Goal: Information Seeking & Learning: Check status

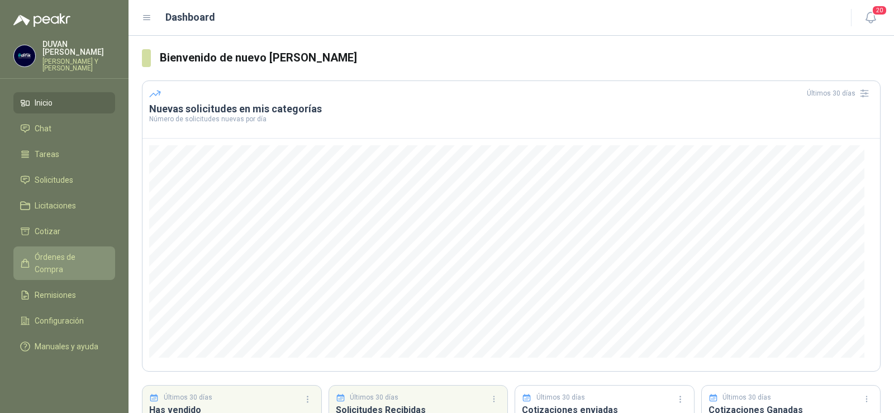
click at [73, 257] on span "Órdenes de Compra" at bounding box center [70, 263] width 70 height 25
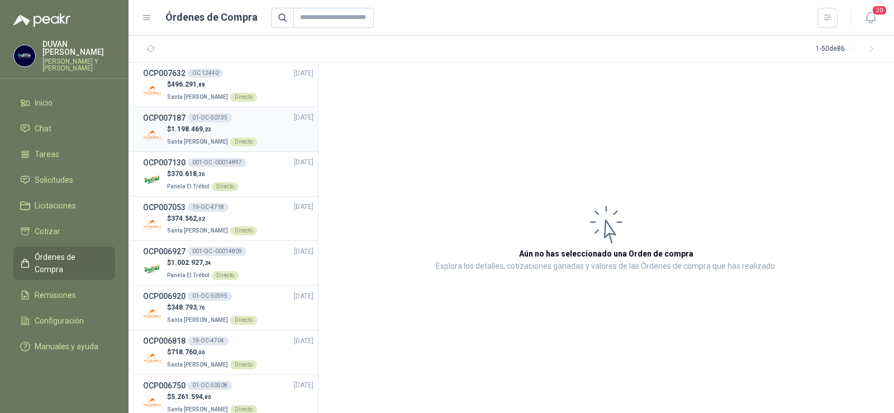
click at [171, 115] on h3 "OCP007187" at bounding box center [164, 118] width 42 height 12
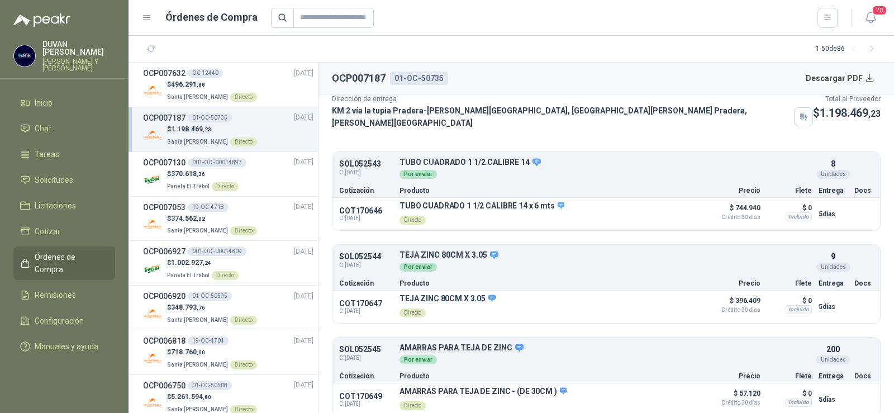
scroll to position [60, 0]
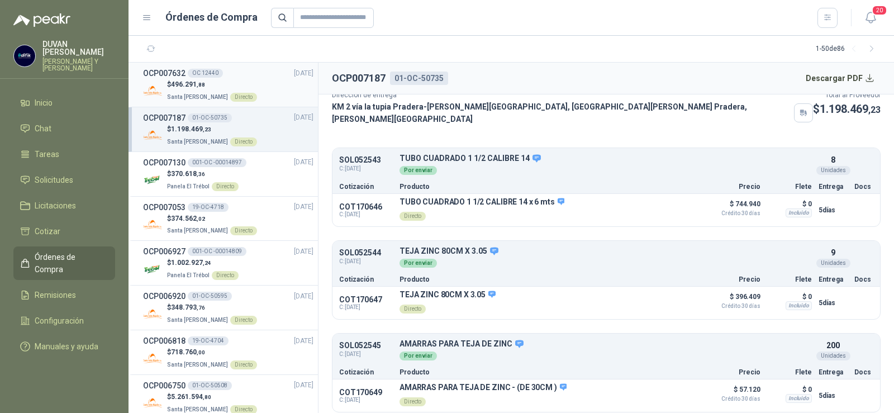
click at [178, 72] on h3 "OCP007632" at bounding box center [164, 73] width 42 height 12
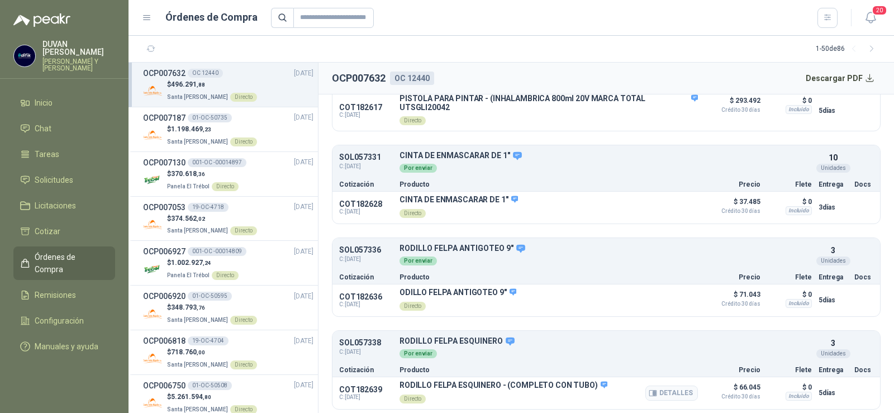
scroll to position [348, 0]
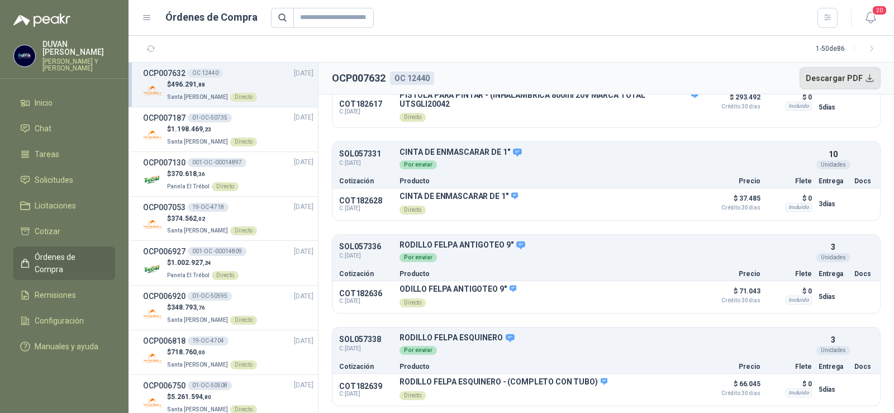
click at [836, 80] on button "Descargar PDF" at bounding box center [841, 78] width 82 height 22
click at [68, 176] on span "Solicitudes" at bounding box center [54, 180] width 39 height 12
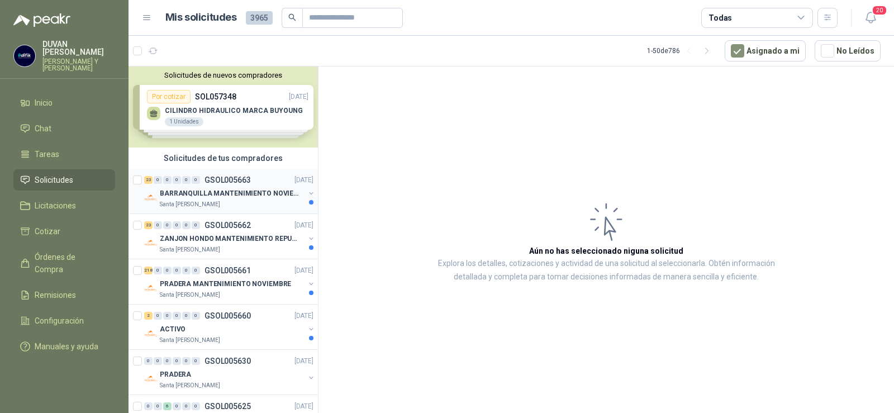
click at [262, 192] on p "BARRANQUILLA MANTENIMIENTO NOVIEMBRE" at bounding box center [229, 193] width 139 height 11
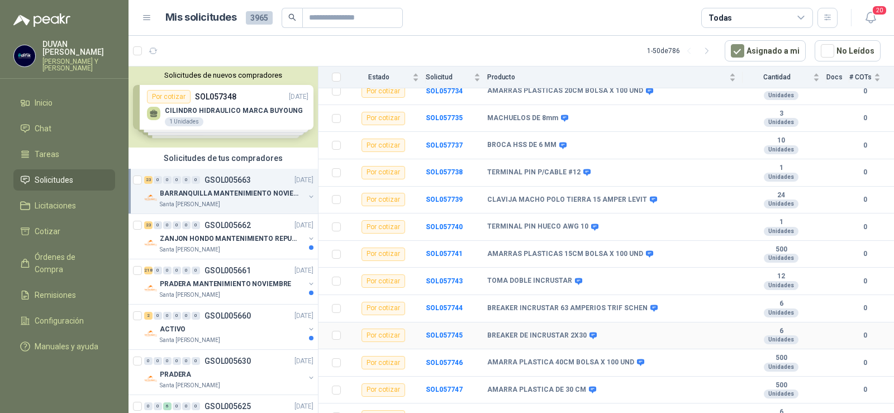
scroll to position [432, 0]
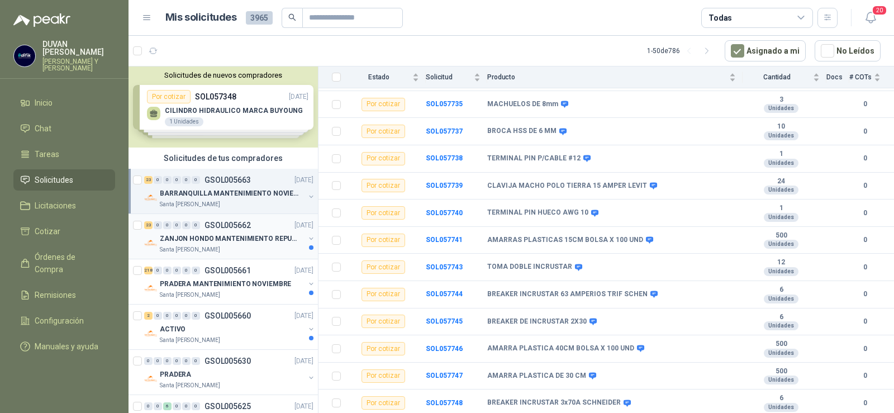
click at [217, 221] on p "GSOL005662" at bounding box center [228, 225] width 46 height 8
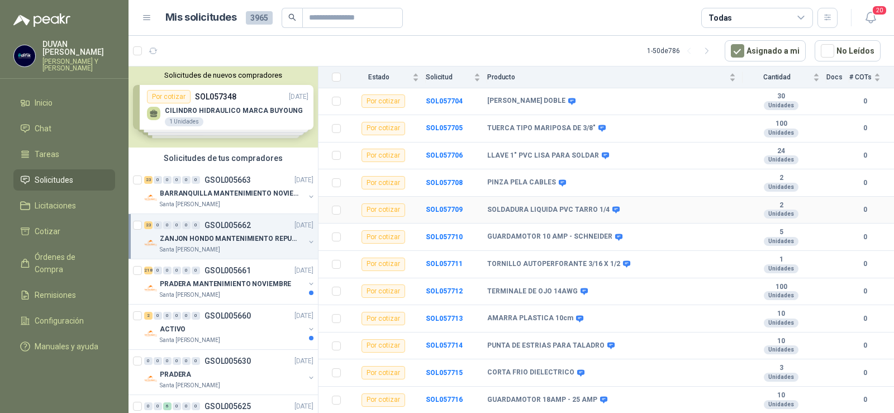
scroll to position [432, 0]
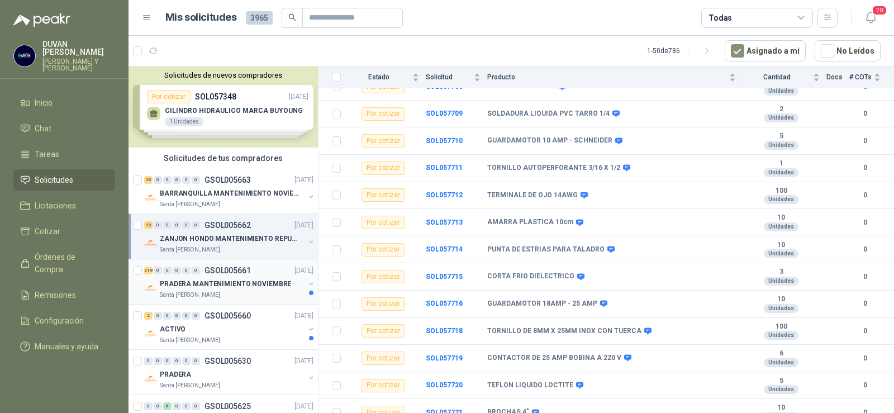
click at [233, 269] on p "GSOL005661" at bounding box center [228, 271] width 46 height 8
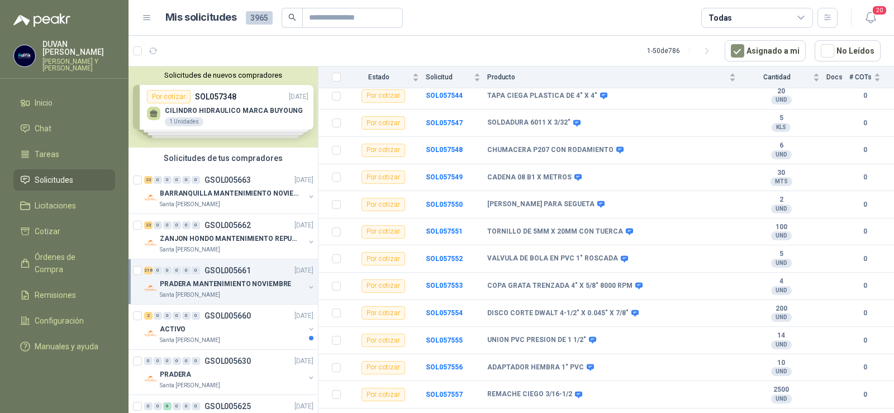
scroll to position [2683, 0]
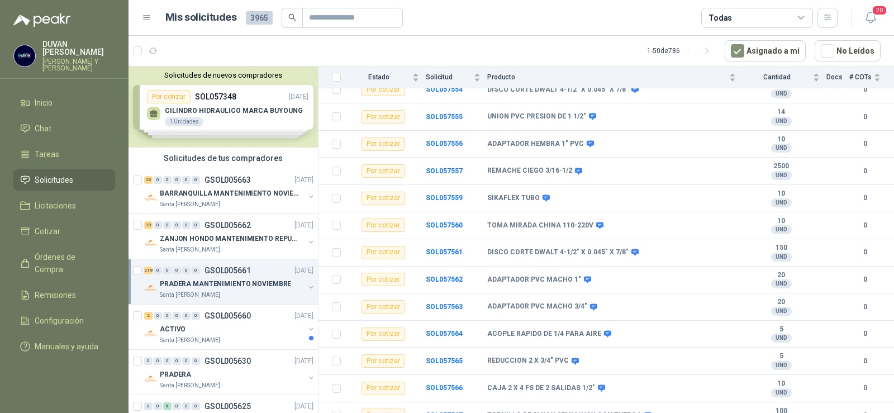
click at [240, 271] on p "GSOL005661" at bounding box center [228, 271] width 46 height 8
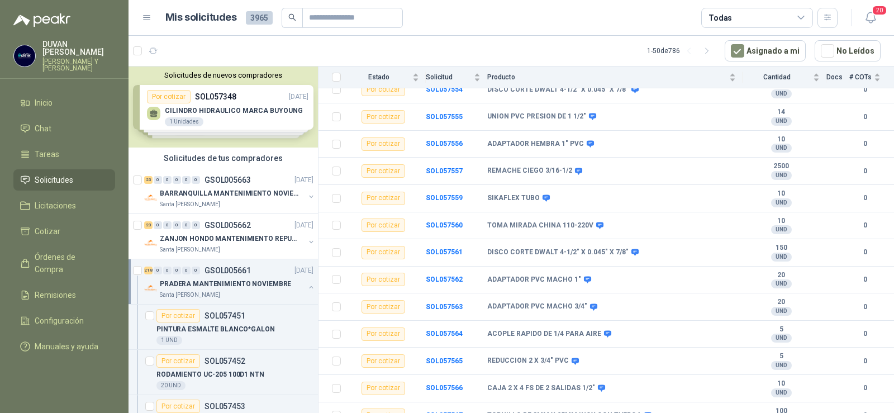
scroll to position [4, 0]
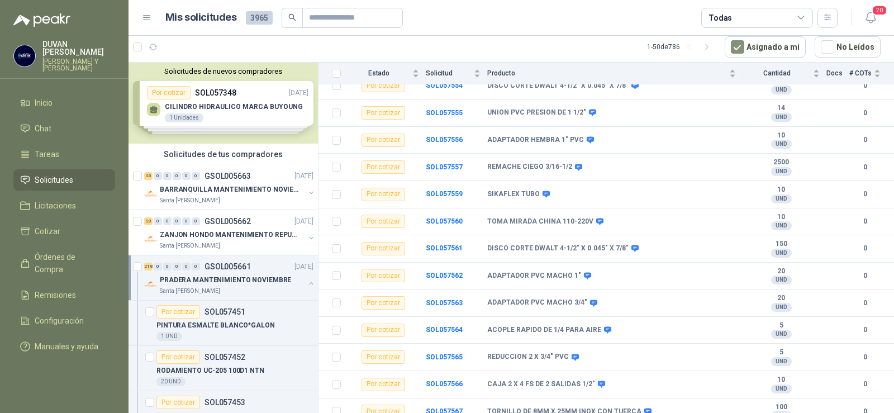
click at [241, 264] on p "GSOL005661" at bounding box center [228, 267] width 46 height 8
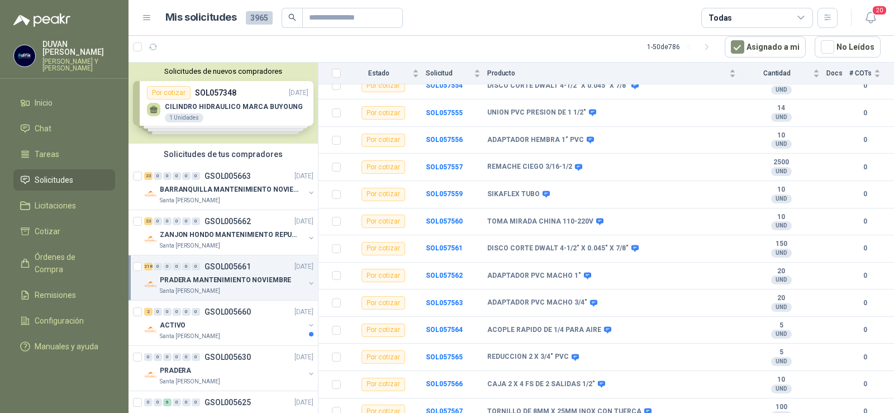
click at [241, 264] on p "GSOL005661" at bounding box center [228, 267] width 46 height 8
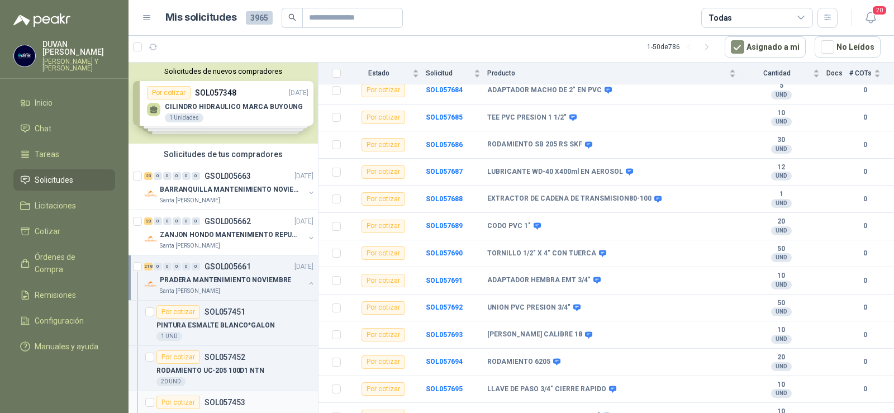
scroll to position [168, 0]
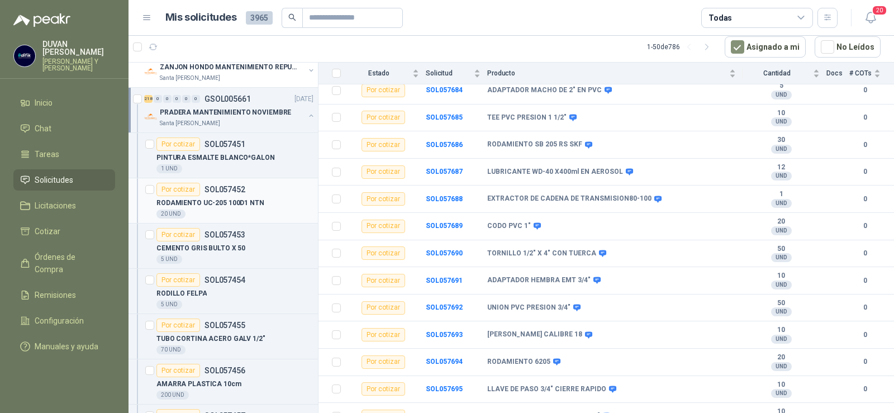
click at [218, 182] on article "Por cotizar SOL057452 RODAMIENTO UC-205 100D1 NTN 20 UND" at bounding box center [224, 200] width 190 height 45
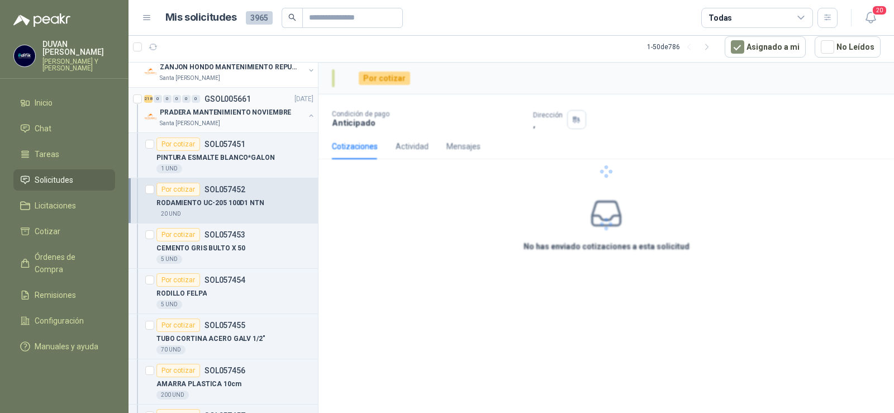
click at [214, 96] on p "GSOL005661" at bounding box center [228, 99] width 46 height 8
